Goal: Book appointment/travel/reservation

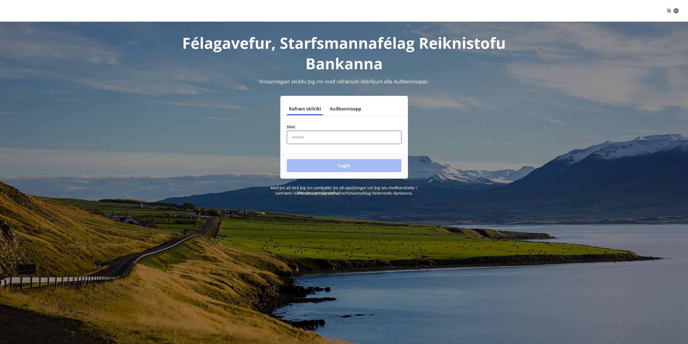
click at [322, 140] on input "phone" at bounding box center [344, 137] width 115 height 13
type input "********"
click at [330, 168] on button "Login" at bounding box center [344, 165] width 115 height 13
drag, startPoint x: 301, startPoint y: 134, endPoint x: 303, endPoint y: 137, distance: 3.4
click at [301, 134] on input "phone" at bounding box center [344, 137] width 115 height 13
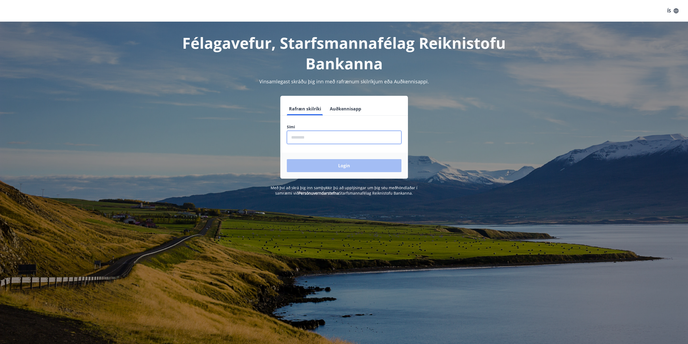
type input "********"
click at [330, 162] on button "Login" at bounding box center [344, 165] width 115 height 13
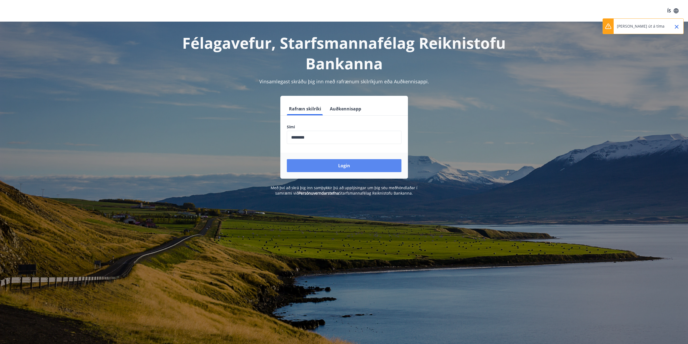
click at [354, 168] on button "Login" at bounding box center [344, 165] width 115 height 13
click at [680, 27] on button "Close" at bounding box center [676, 26] width 9 height 9
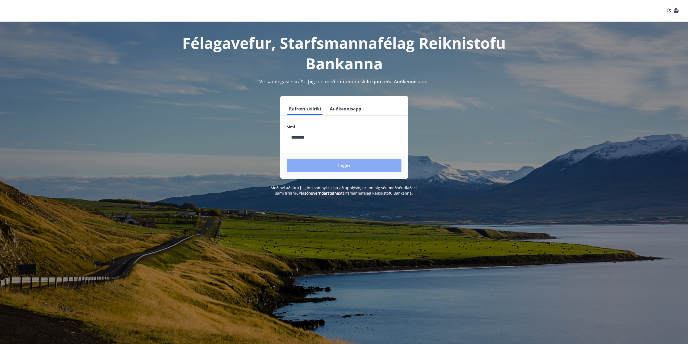
click at [307, 162] on button "Login" at bounding box center [344, 165] width 115 height 13
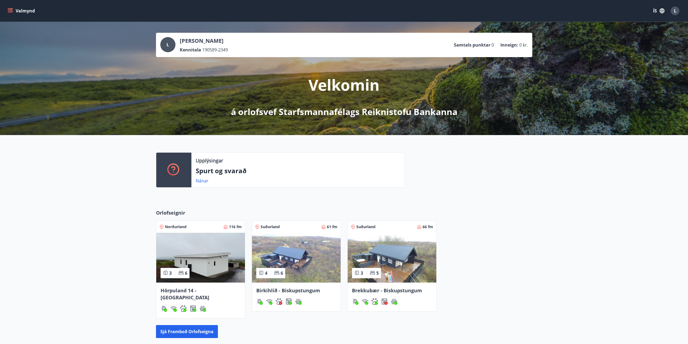
click at [207, 289] on span "Hörpuland 14 - [GEOGRAPHIC_DATA]" at bounding box center [185, 294] width 49 height 14
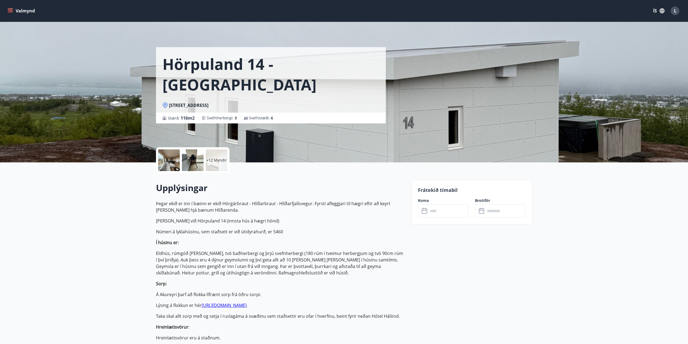
click at [454, 212] on input "text" at bounding box center [448, 210] width 40 height 13
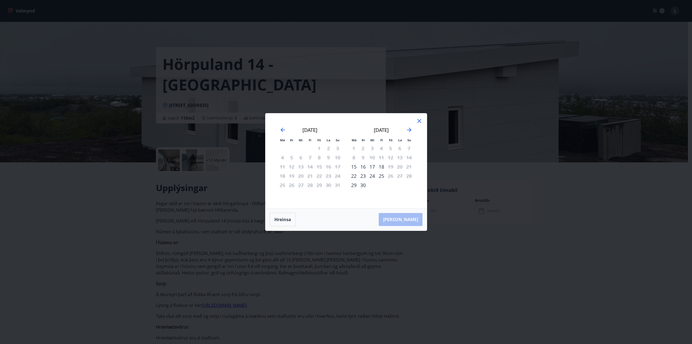
click at [544, 262] on div "Má Þr Mi Fi Fö La Su Má Þr Mi Fi Fö La Su [DATE] 1 2 3 4 5 6 7 8 9 10 11 12 13 …" at bounding box center [346, 172] width 692 height 344
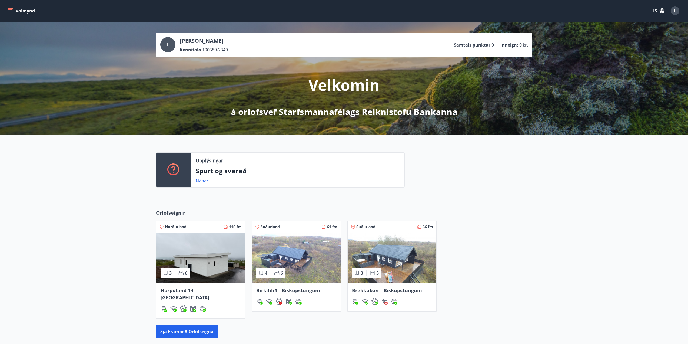
click at [195, 255] on img at bounding box center [200, 258] width 89 height 50
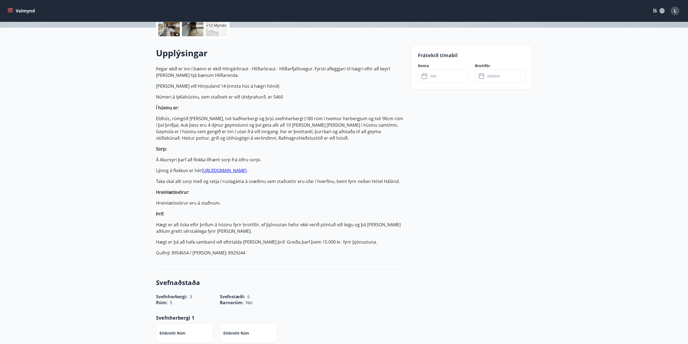
scroll to position [135, 0]
click at [447, 79] on input "text" at bounding box center [448, 75] width 40 height 13
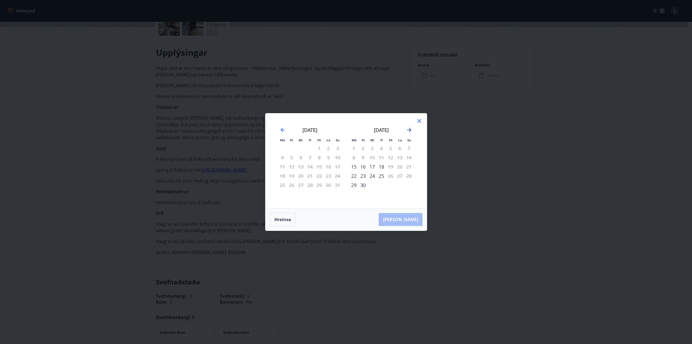
click at [409, 131] on icon "Move forward to switch to the next month." at bounding box center [409, 130] width 6 height 6
click at [408, 131] on icon "Move forward to switch to the next month." at bounding box center [409, 130] width 6 height 6
click at [421, 120] on icon at bounding box center [419, 121] width 6 height 6
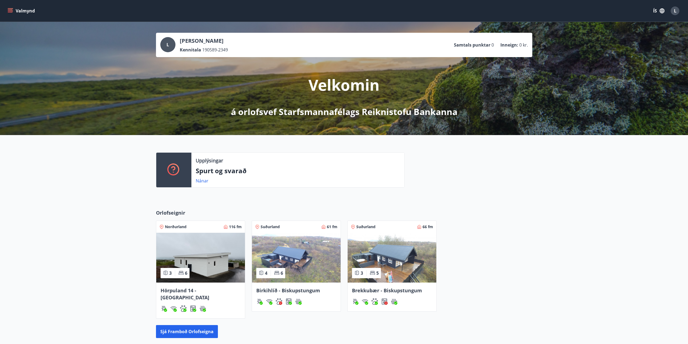
click at [188, 256] on img at bounding box center [200, 258] width 89 height 50
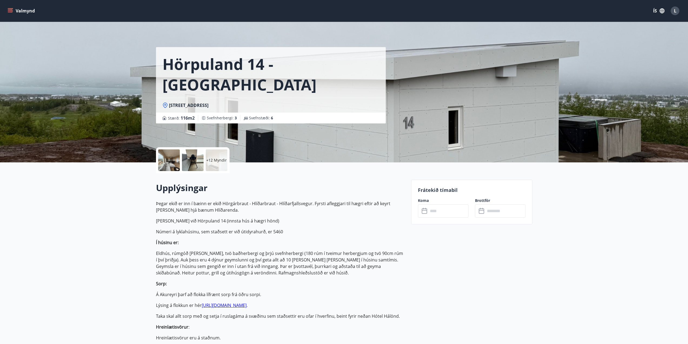
click at [460, 217] on input "text" at bounding box center [448, 210] width 40 height 13
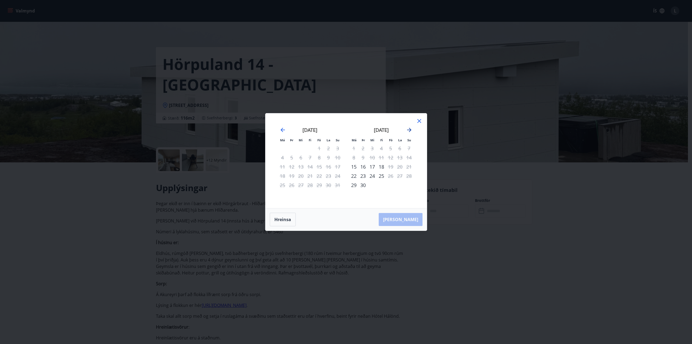
click at [408, 129] on icon "Move forward to switch to the next month." at bounding box center [409, 130] width 6 height 6
click at [509, 262] on div "Má Þr Mi Fi Fö La Su Má Þr Mi Fi Fö La Su [DATE] 1 2 3 4 5 6 7 8 9 10 11 12 13 …" at bounding box center [346, 172] width 692 height 344
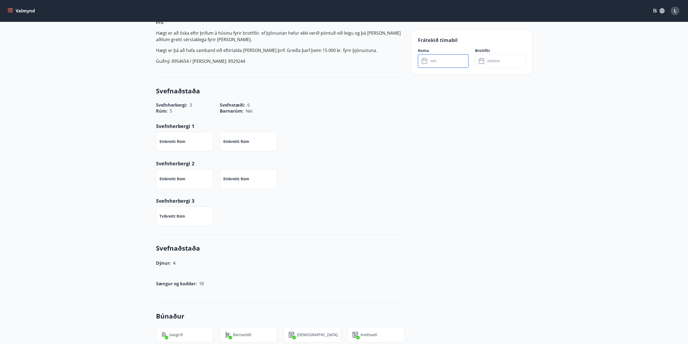
scroll to position [333, 0]
